Goal: Task Accomplishment & Management: Complete application form

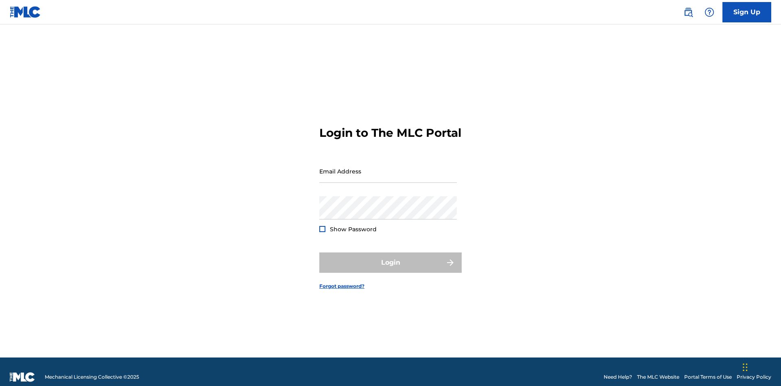
scroll to position [11, 0]
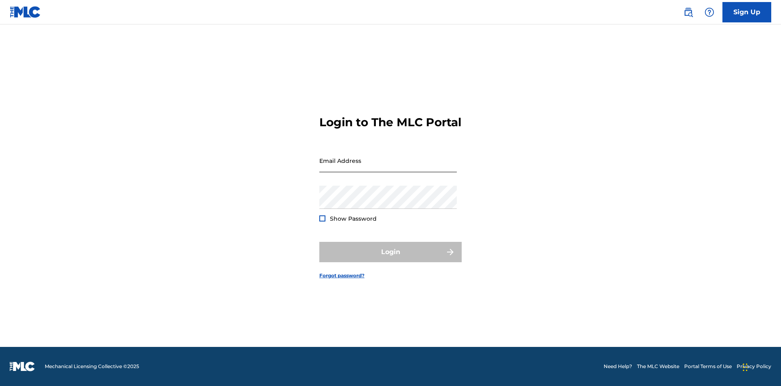
click at [388, 167] on input "Email Address" at bounding box center [387, 160] width 137 height 23
type input "[EMAIL_ADDRESS][DOMAIN_NAME]"
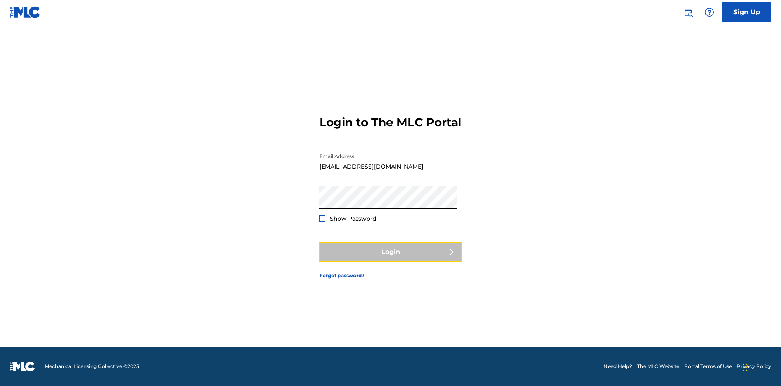
click at [391, 259] on button "Login" at bounding box center [390, 252] width 142 height 20
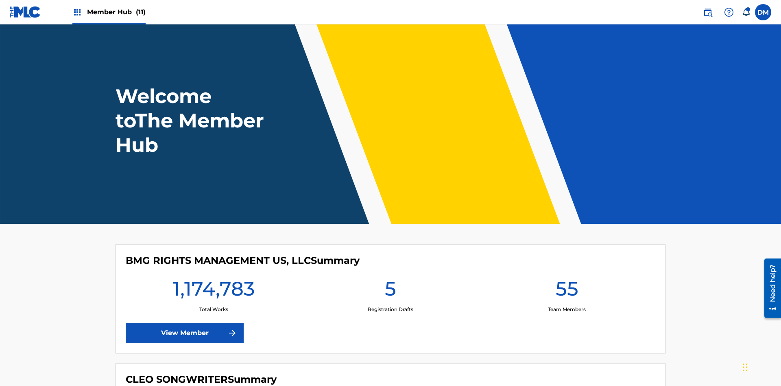
scroll to position [35, 0]
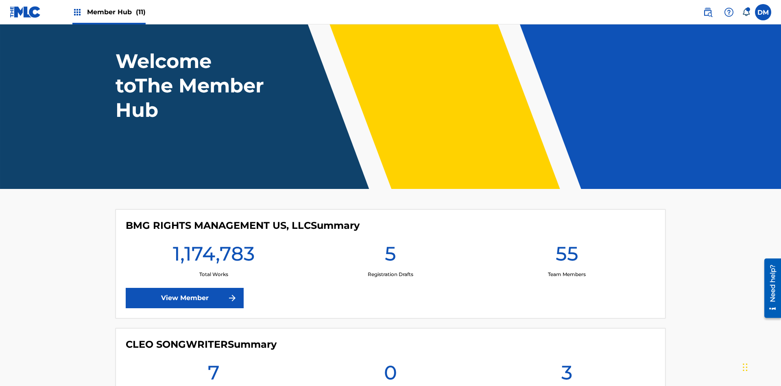
click at [116, 12] on span "Member Hub (11)" at bounding box center [116, 11] width 59 height 9
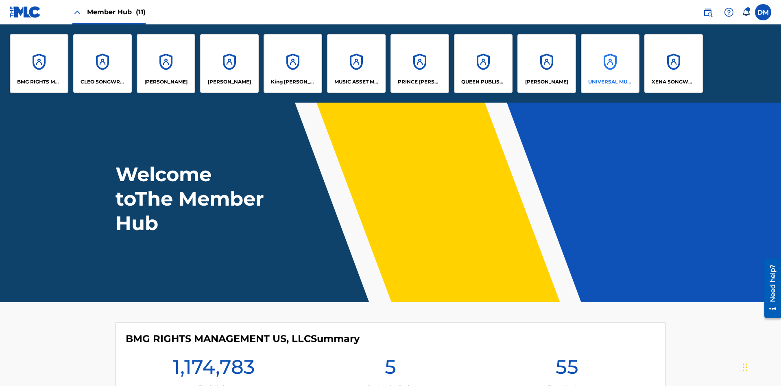
click at [610, 82] on p "UNIVERSAL MUSIC PUB GROUP" at bounding box center [610, 81] width 44 height 7
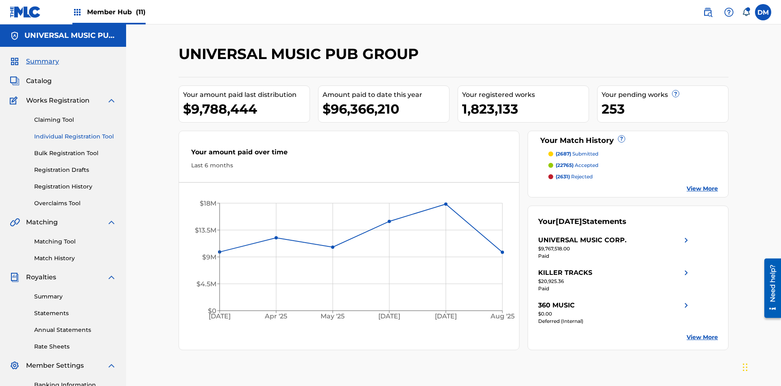
click at [75, 132] on link "Individual Registration Tool" at bounding box center [75, 136] width 82 height 9
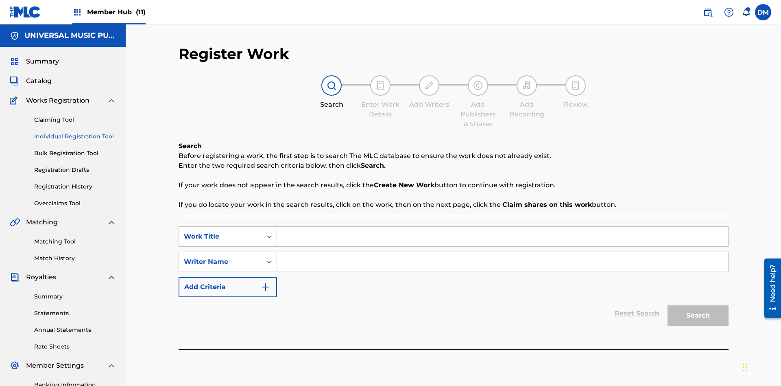
click at [502, 227] on input "Search Form" at bounding box center [502, 237] width 451 height 20
type input "Draft Saved At Work Details Page"
click at [502, 252] on input "Search Form" at bounding box center [502, 262] width 451 height 20
type input "QWERTYUIOP"
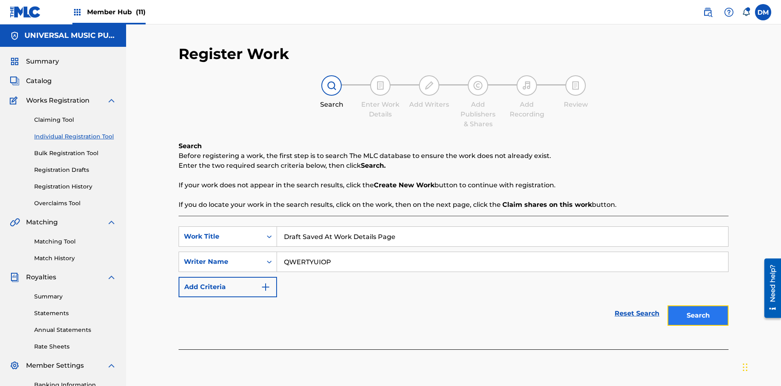
click at [698, 305] on button "Search" at bounding box center [698, 315] width 61 height 20
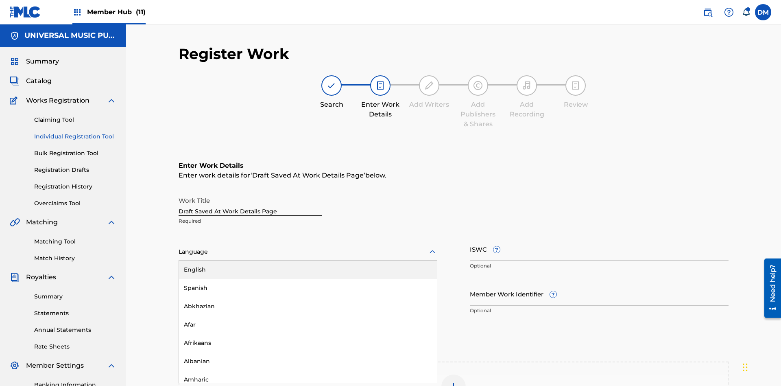
click at [308, 315] on div "Afar" at bounding box center [308, 324] width 258 height 18
click at [599, 282] on input "Member Work Identifier ?" at bounding box center [599, 293] width 259 height 23
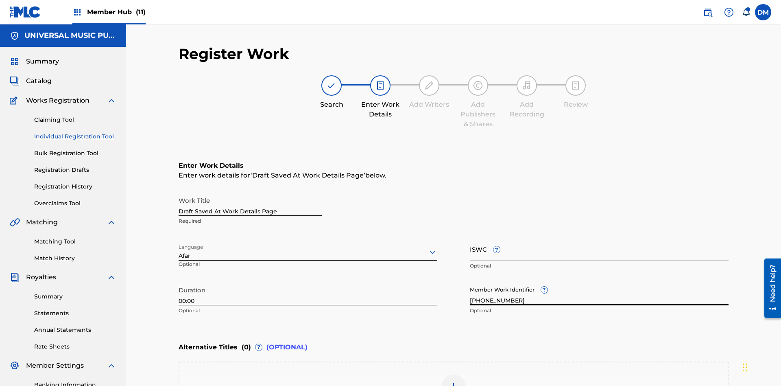
type input "[PHONE_NUMBER]"
click at [599, 237] on input "ISWC ?" at bounding box center [599, 248] width 259 height 23
type input "T-123.456.789-4"
click at [454, 382] on img at bounding box center [454, 387] width 10 height 10
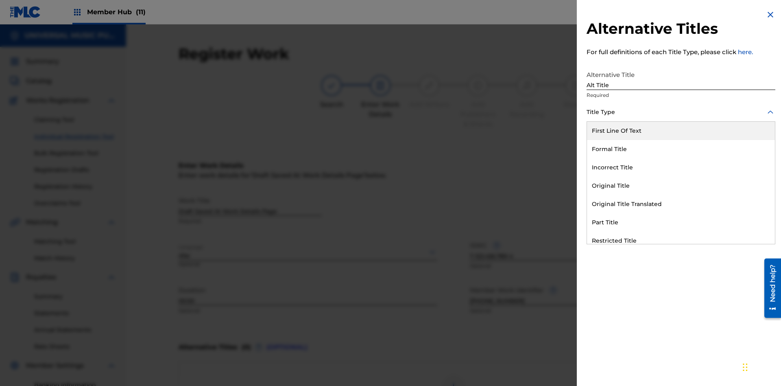
click at [681, 185] on div "Original Title" at bounding box center [681, 186] width 188 height 18
click at [681, 148] on div at bounding box center [681, 149] width 189 height 10
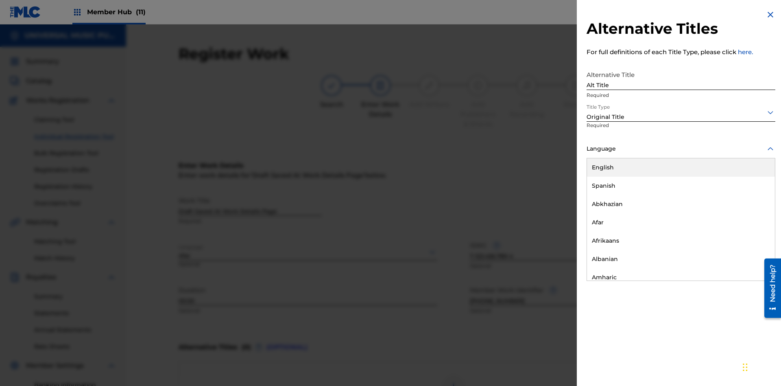
click at [751, 196] on button "Add Title" at bounding box center [751, 196] width 49 height 20
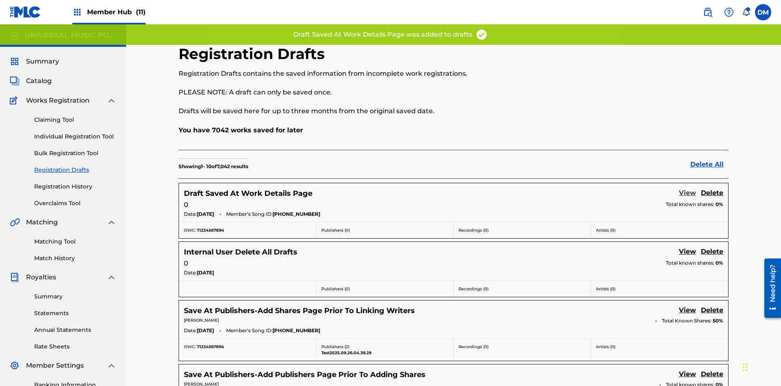
click at [687, 188] on link "View" at bounding box center [687, 193] width 17 height 11
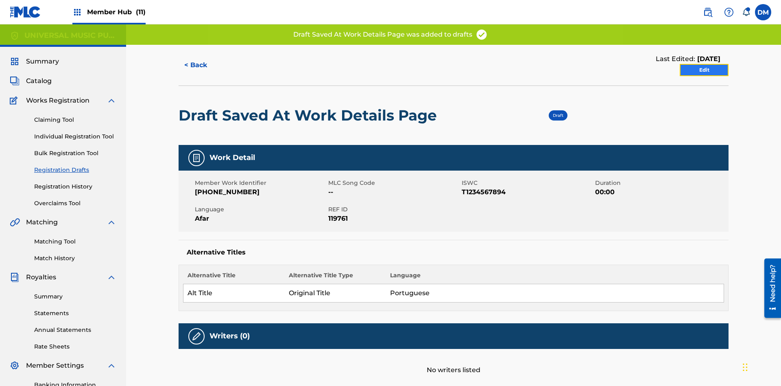
click at [704, 64] on link "Edit" at bounding box center [704, 70] width 49 height 12
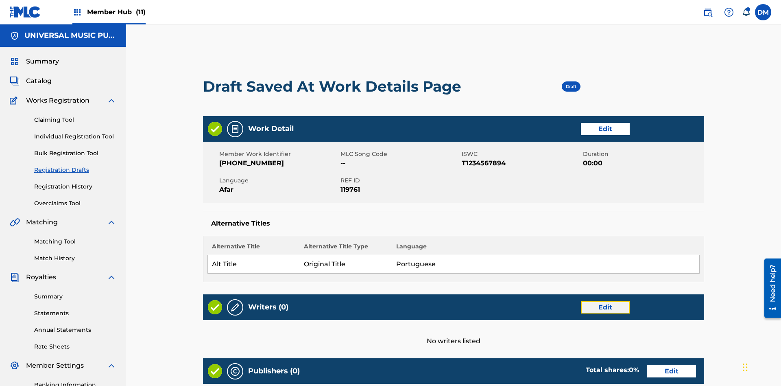
click at [581, 301] on link "Edit" at bounding box center [605, 307] width 49 height 12
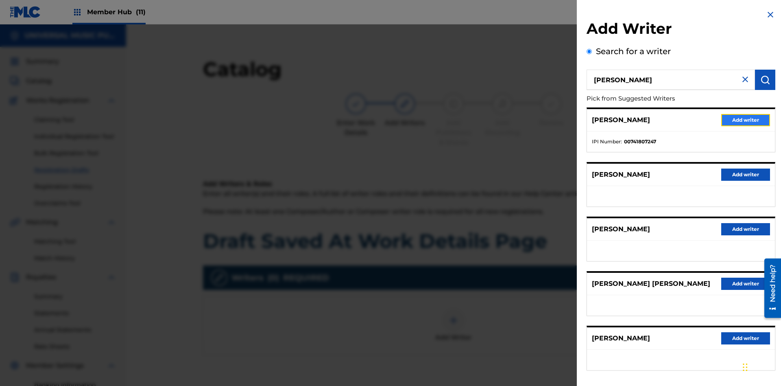
click at [746, 120] on button "Add writer" at bounding box center [745, 120] width 49 height 12
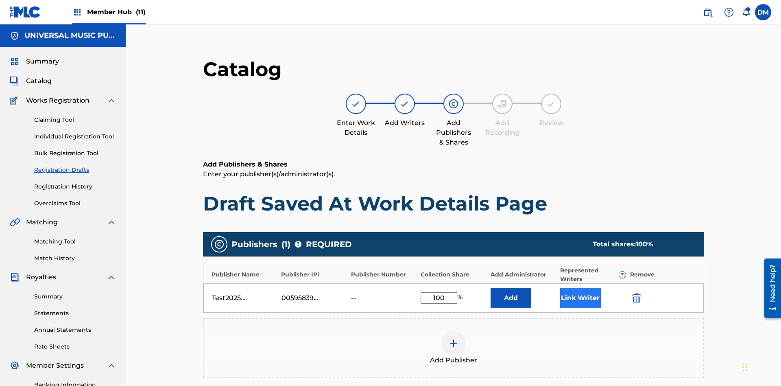
type input "100"
click at [560, 288] on button "Link Writer" at bounding box center [580, 298] width 41 height 20
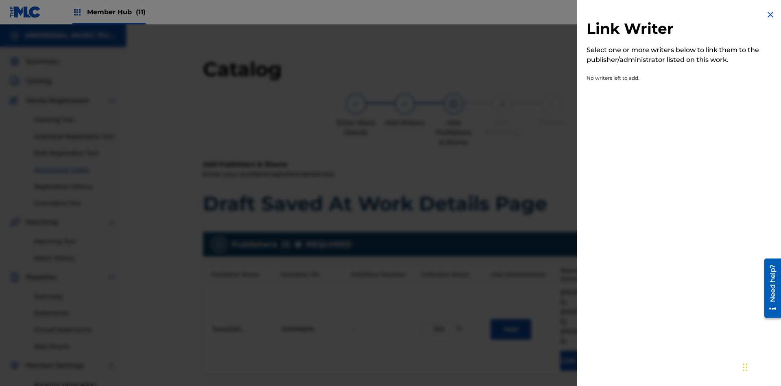
click at [770, 15] on img at bounding box center [771, 15] width 10 height 10
click at [491, 319] on button "Add" at bounding box center [511, 329] width 41 height 20
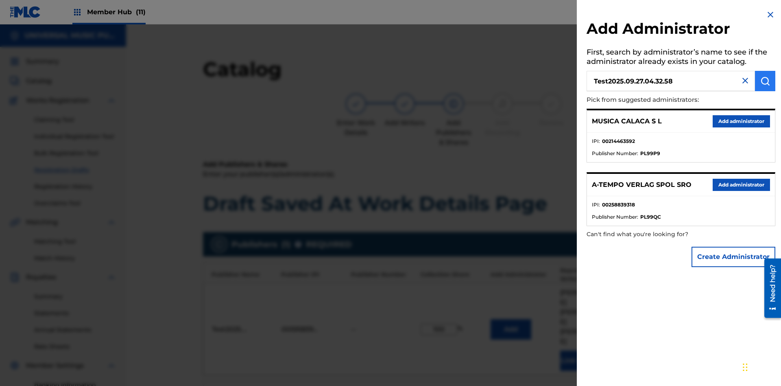
type input "Test2025.09.27.04.32.58"
click at [765, 81] on img "submit" at bounding box center [765, 81] width 10 height 10
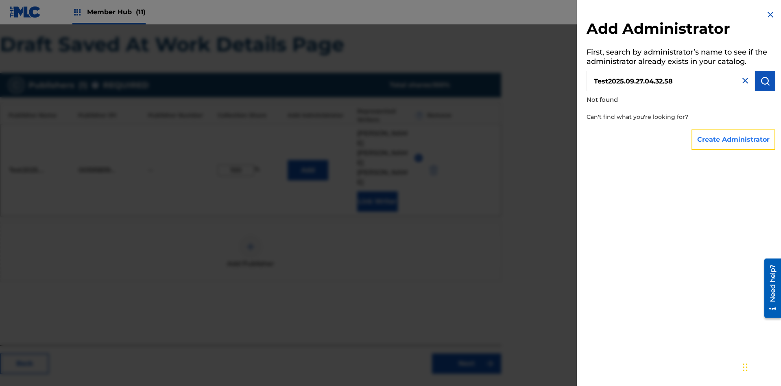
click at [734, 139] on button "Create Administrator" at bounding box center [734, 139] width 84 height 20
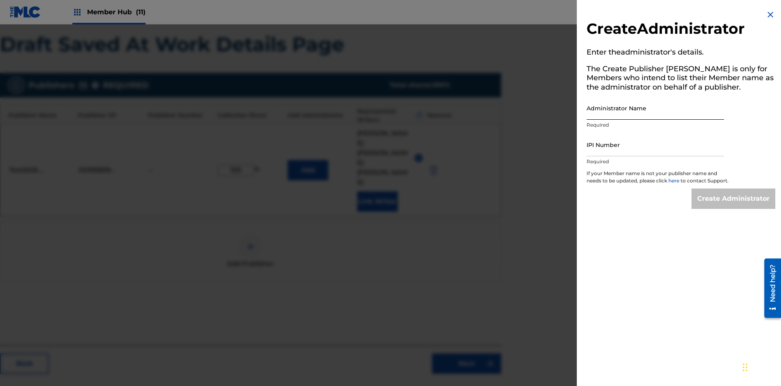
click at [655, 108] on input "Administrator Name" at bounding box center [655, 107] width 137 height 23
type input "Test2025.09.27.04.33.03"
click at [655, 144] on input "IPI Number" at bounding box center [655, 144] width 137 height 23
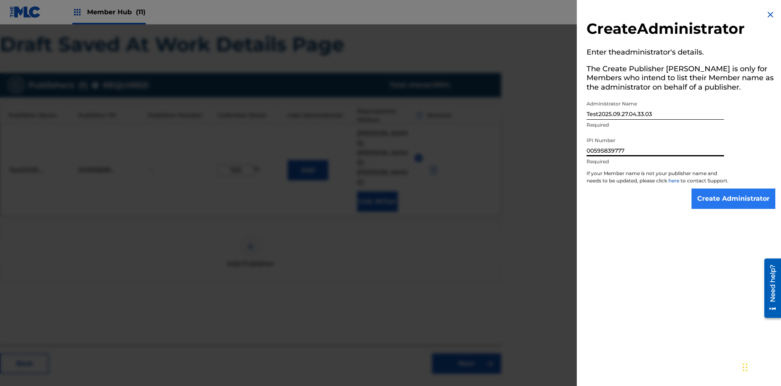
type input "00595839777"
click at [734, 206] on input "Create Administrator" at bounding box center [734, 198] width 84 height 20
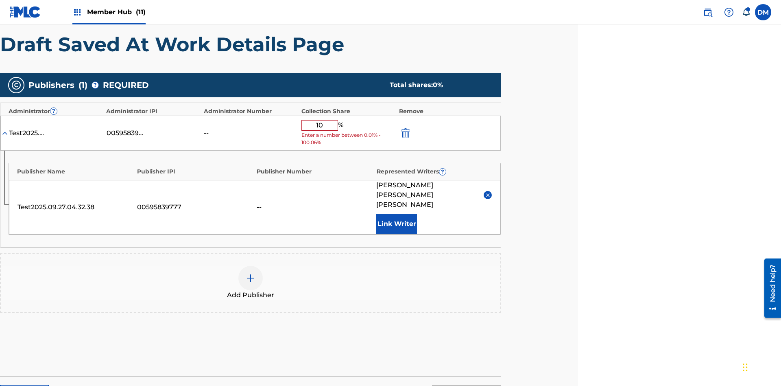
type input "100"
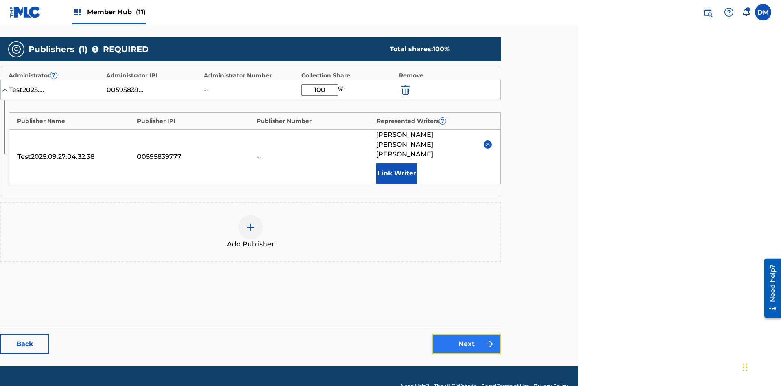
click at [467, 334] on link "Next" at bounding box center [466, 344] width 69 height 20
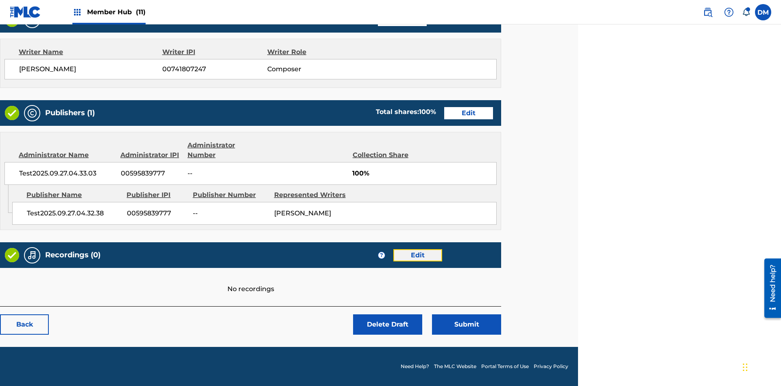
click at [417, 255] on link "Edit" at bounding box center [417, 255] width 49 height 12
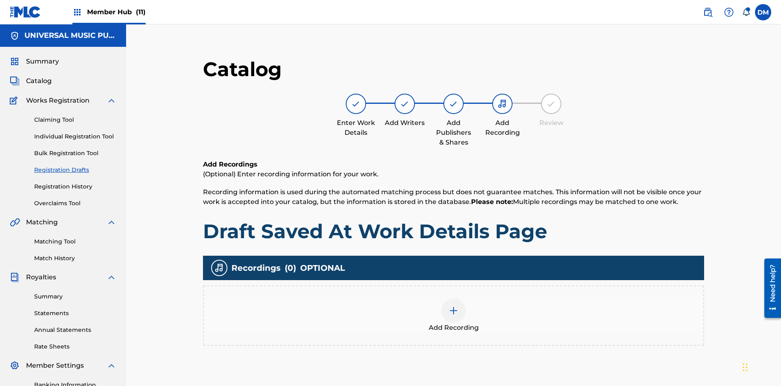
click at [449, 305] on img at bounding box center [454, 310] width 10 height 10
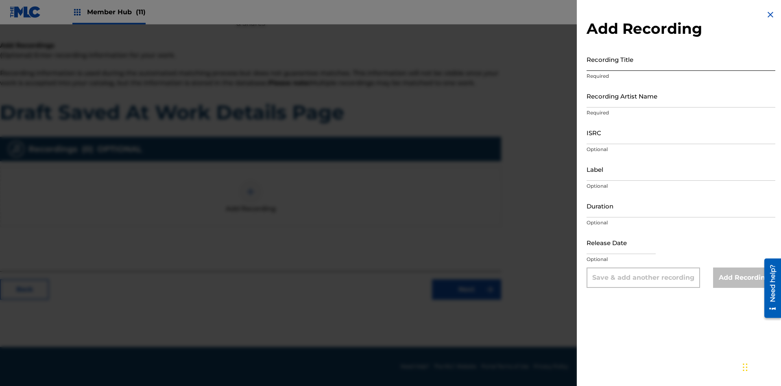
click at [681, 59] on input "Recording Title" at bounding box center [681, 59] width 189 height 23
type input "Best Song Ever"
click at [681, 96] on input "Recording Artist Name" at bounding box center [681, 95] width 189 height 23
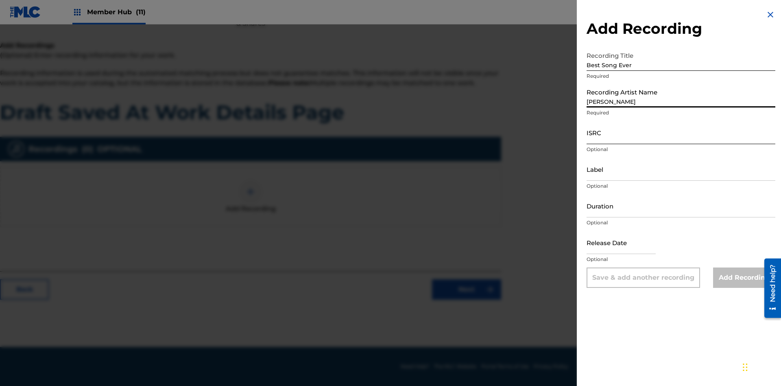
type input "[PERSON_NAME]"
click at [681, 132] on input "ISRC" at bounding box center [681, 132] width 189 height 23
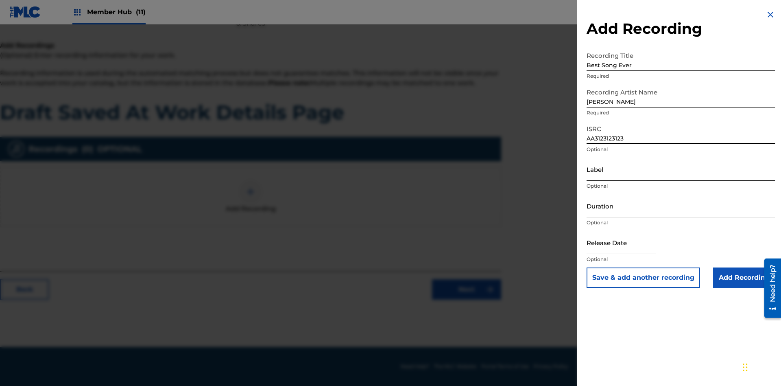
type input "AA3123123123"
click at [681, 169] on input "Label" at bounding box center [681, 168] width 189 height 23
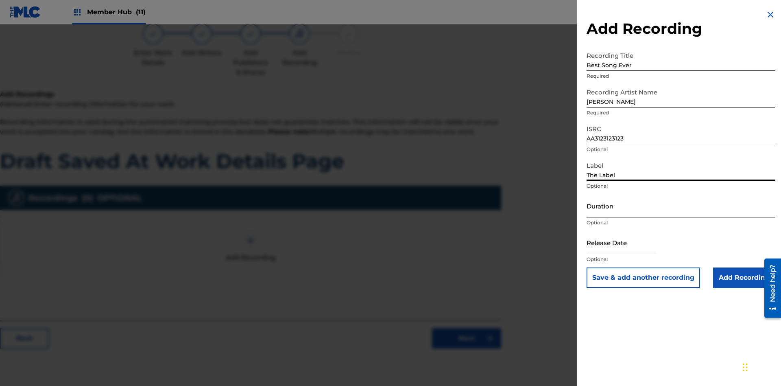
type input "The Label"
click at [681, 205] on input "Duration" at bounding box center [681, 205] width 189 height 23
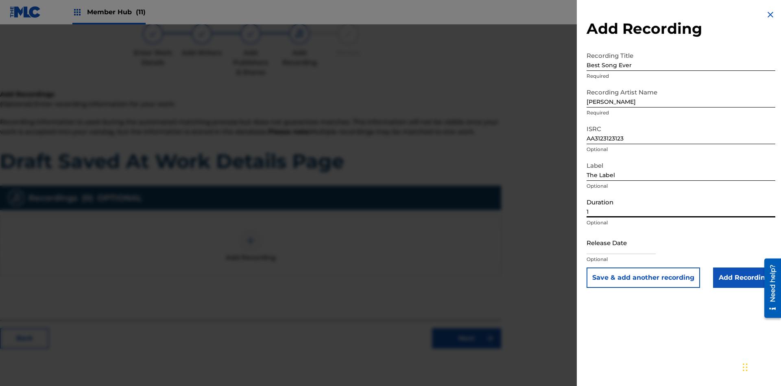
scroll to position [119, 203]
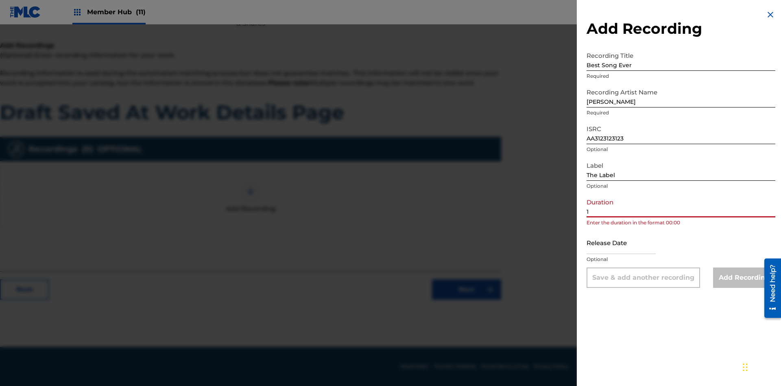
click at [681, 205] on input "1" at bounding box center [681, 205] width 189 height 23
type input "12:25"
click at [628, 243] on input "text" at bounding box center [621, 242] width 69 height 23
select select "8"
select select "2025"
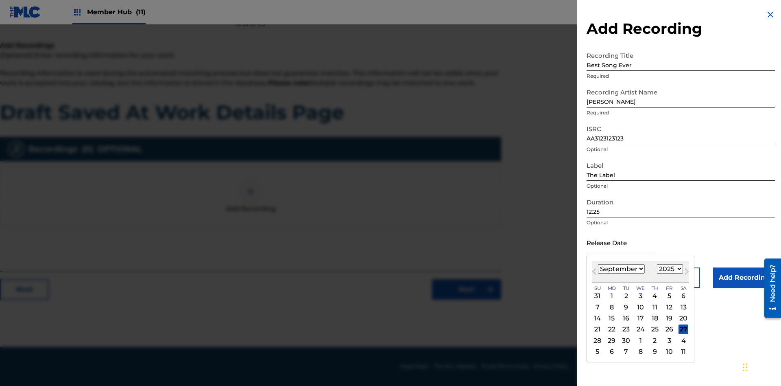
click at [621, 269] on select "January February March April May June July August September October November De…" at bounding box center [621, 268] width 47 height 9
select select "3"
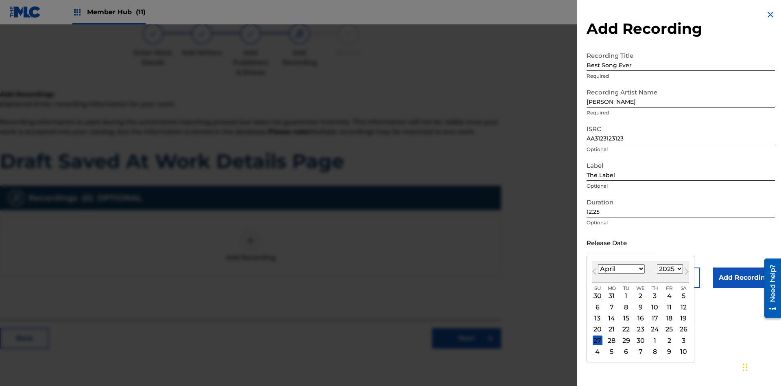
click at [669, 269] on select "1900 1901 1902 1903 1904 1905 1906 1907 1908 1909 1910 1911 1912 1913 1914 1915…" at bounding box center [670, 268] width 26 height 9
click at [744, 277] on input "Add Recording" at bounding box center [744, 277] width 62 height 20
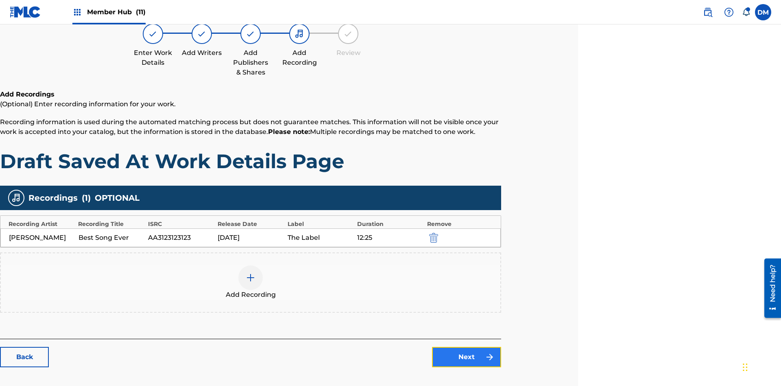
click at [467, 347] on link "Next" at bounding box center [466, 357] width 69 height 20
